Goal: Transaction & Acquisition: Purchase product/service

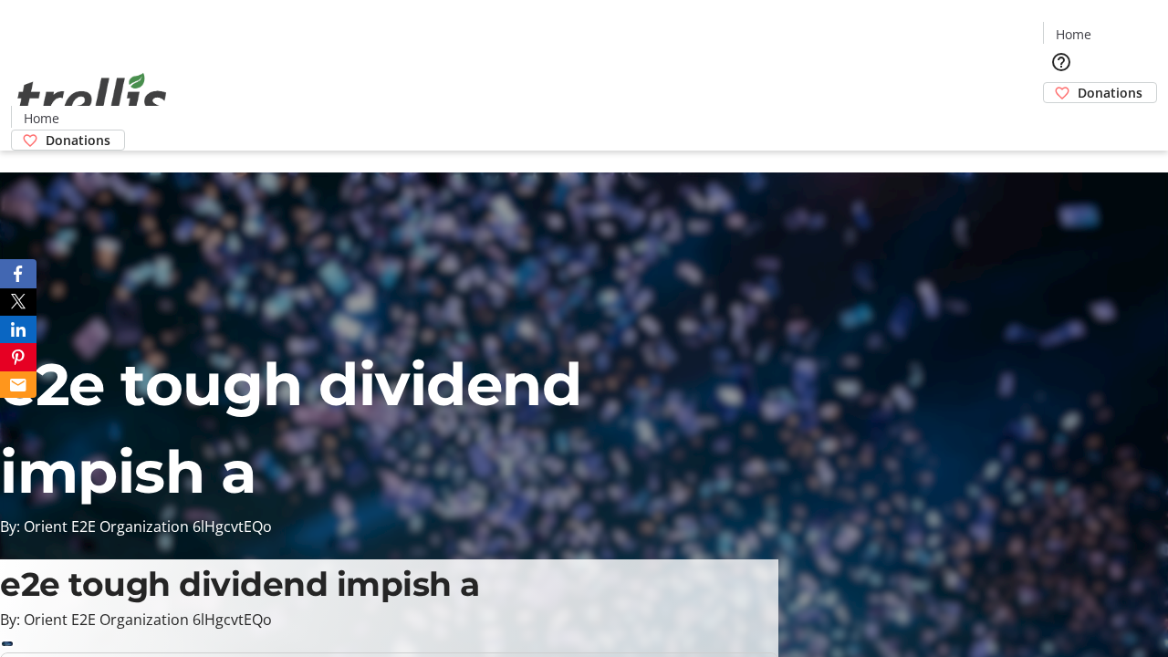
click at [1078, 83] on span "Donations" at bounding box center [1110, 92] width 65 height 19
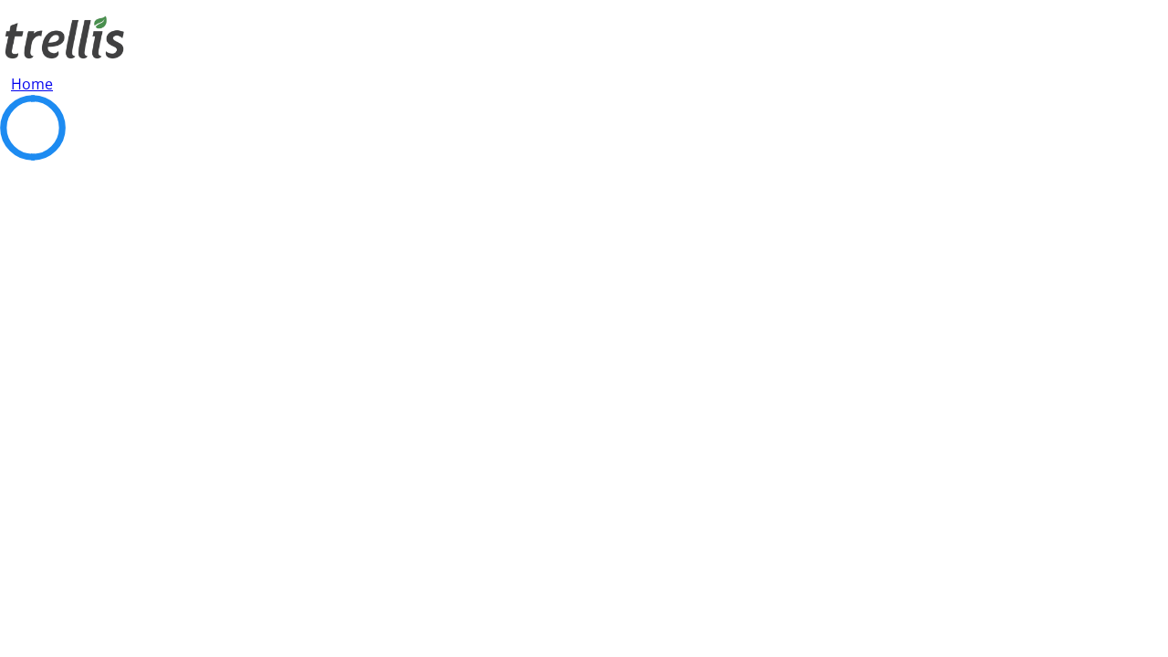
select select "CA"
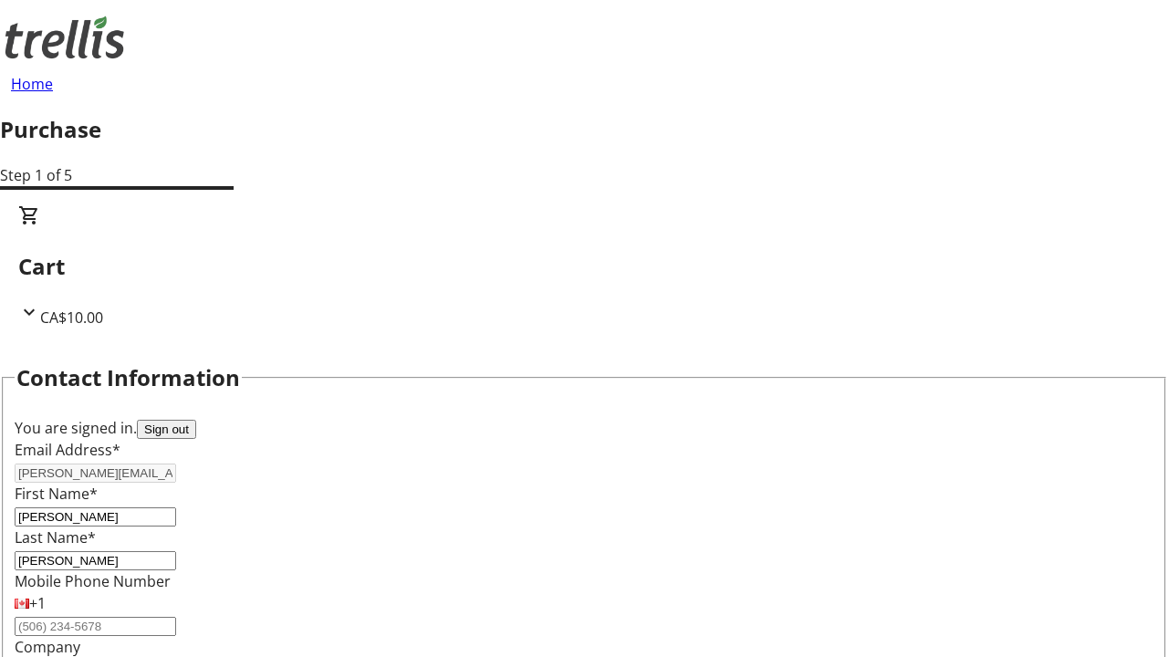
type input "[STREET_ADDRESS][PERSON_NAME]"
type input "Kelowna"
select select "BC"
type input "Kelowna"
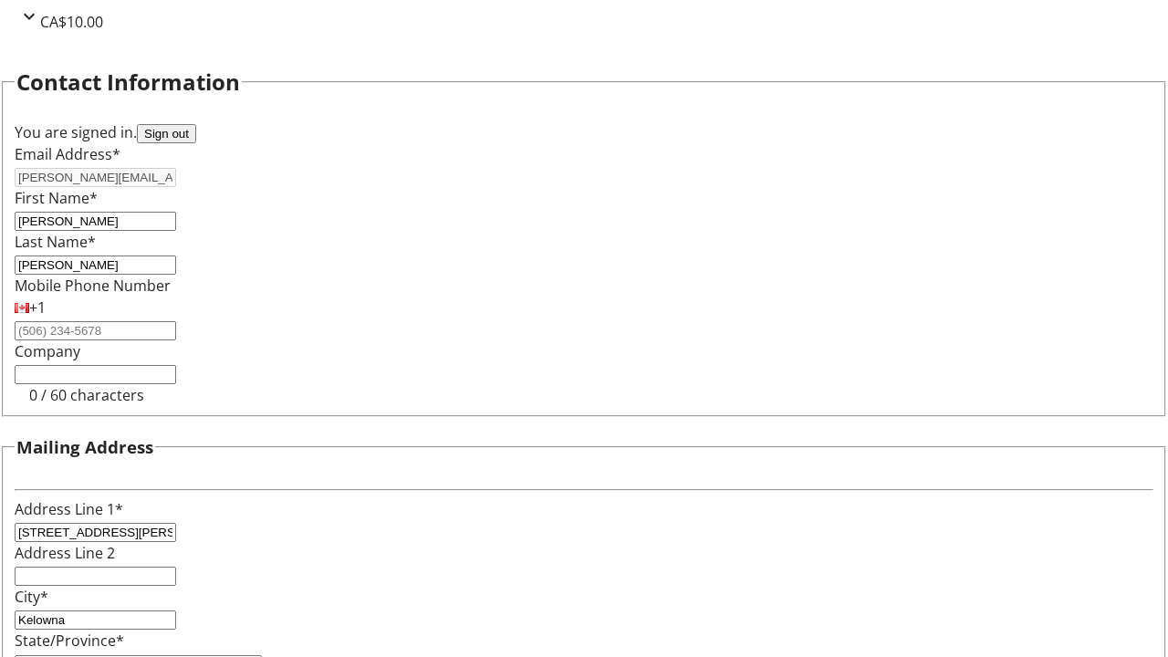
type input "V1Y 0C2"
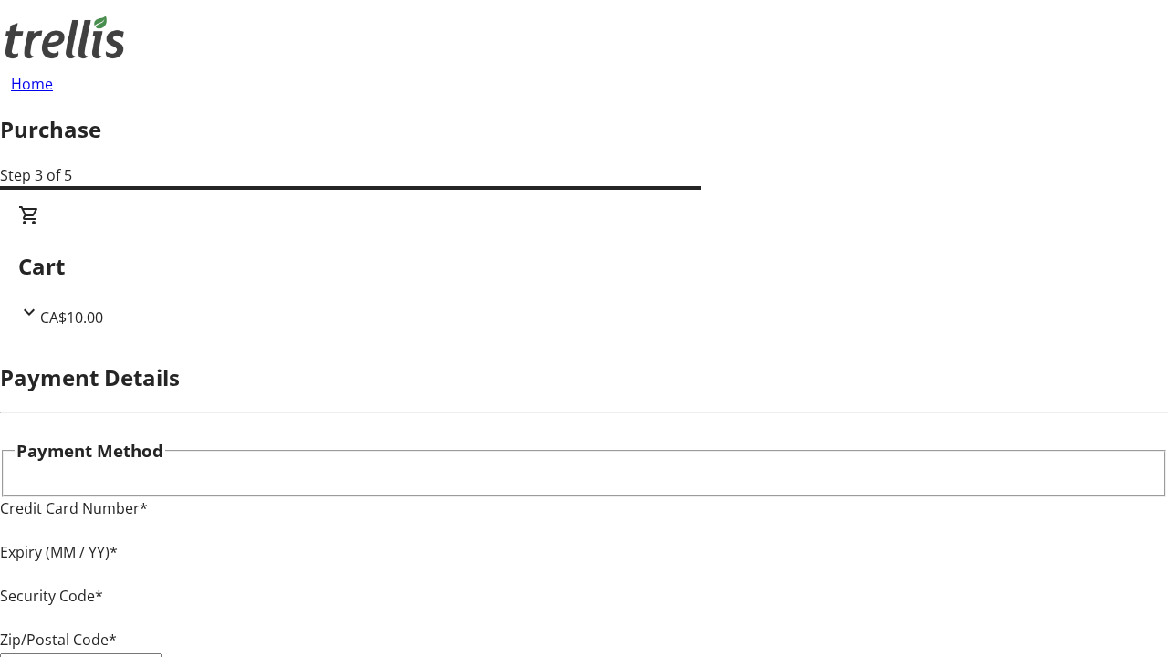
type input "V1Y 0C2"
